Goal: Register for event/course

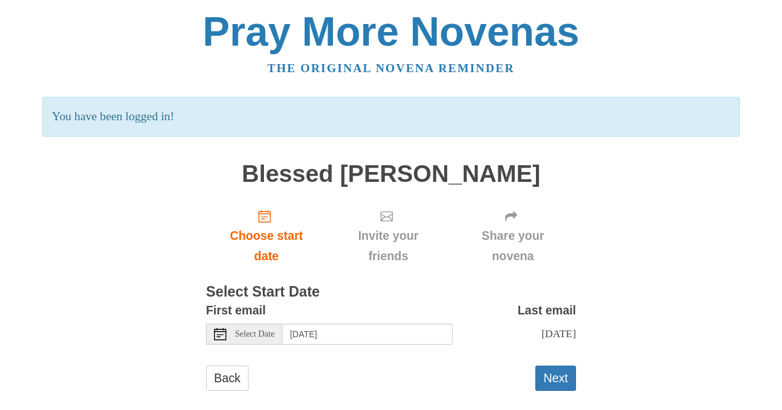
scroll to position [16, 0]
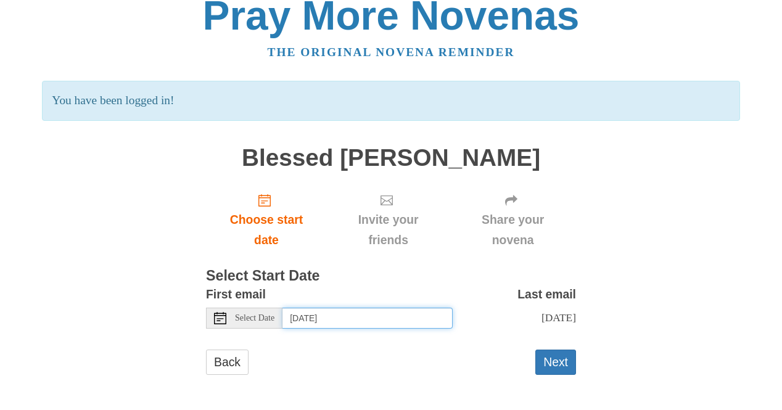
click at [330, 316] on input "[DATE]" at bounding box center [368, 318] width 170 height 21
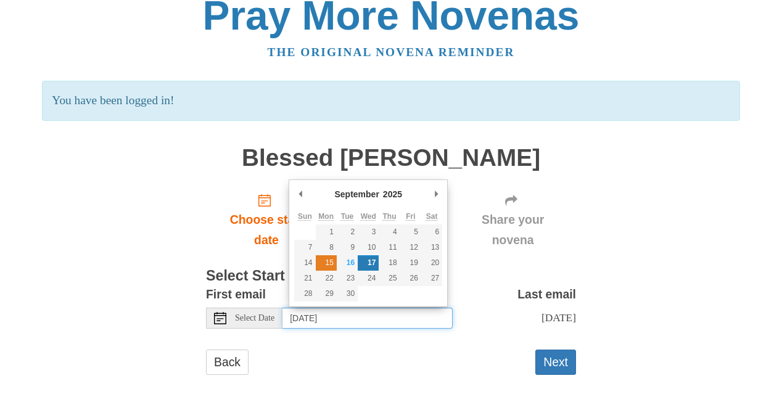
type input "[DATE]"
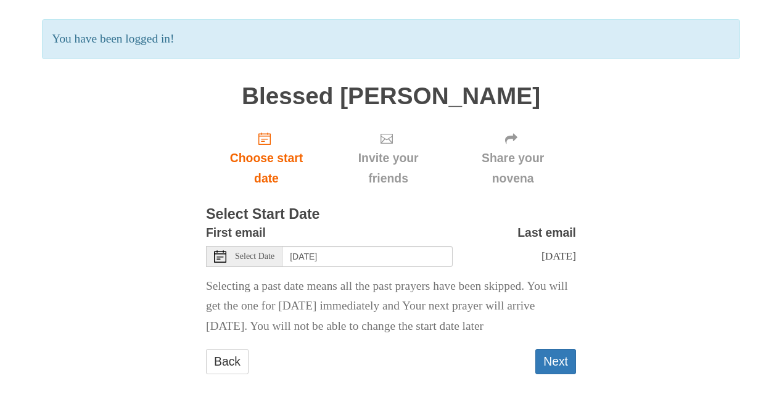
scroll to position [109, 0]
click at [552, 363] on button "Next" at bounding box center [555, 361] width 41 height 25
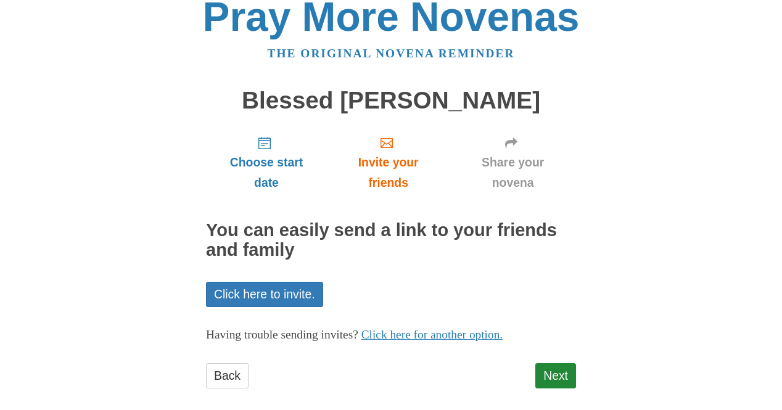
scroll to position [28, 0]
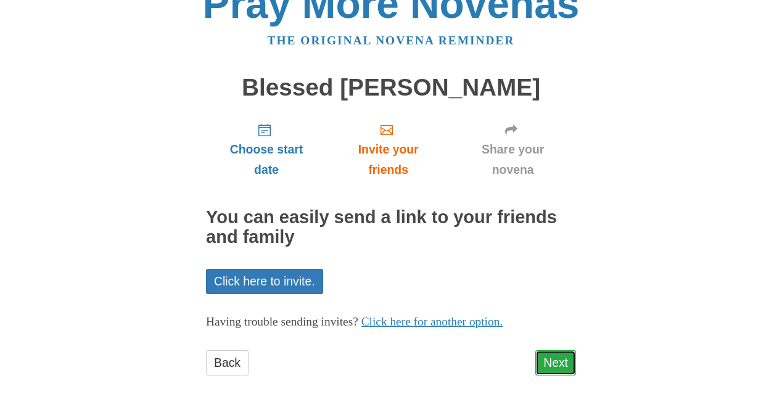
click at [552, 370] on link "Next" at bounding box center [555, 362] width 41 height 25
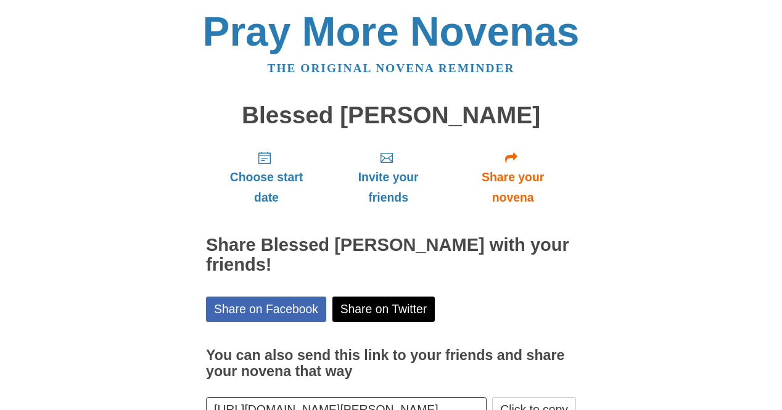
scroll to position [84, 0]
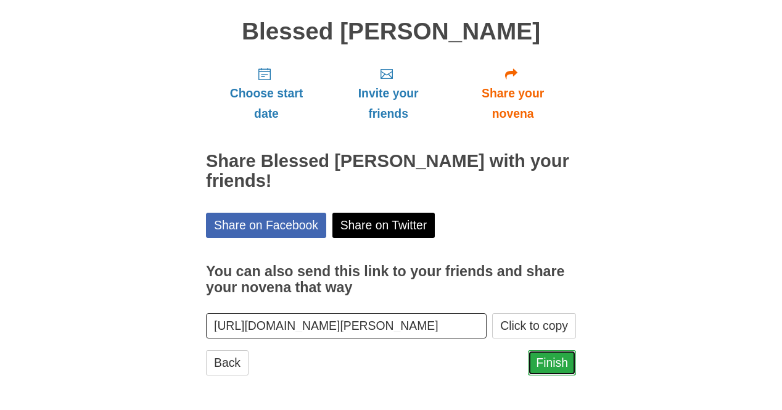
click at [564, 358] on link "Finish" at bounding box center [552, 362] width 48 height 25
